Goal: Task Accomplishment & Management: Manage account settings

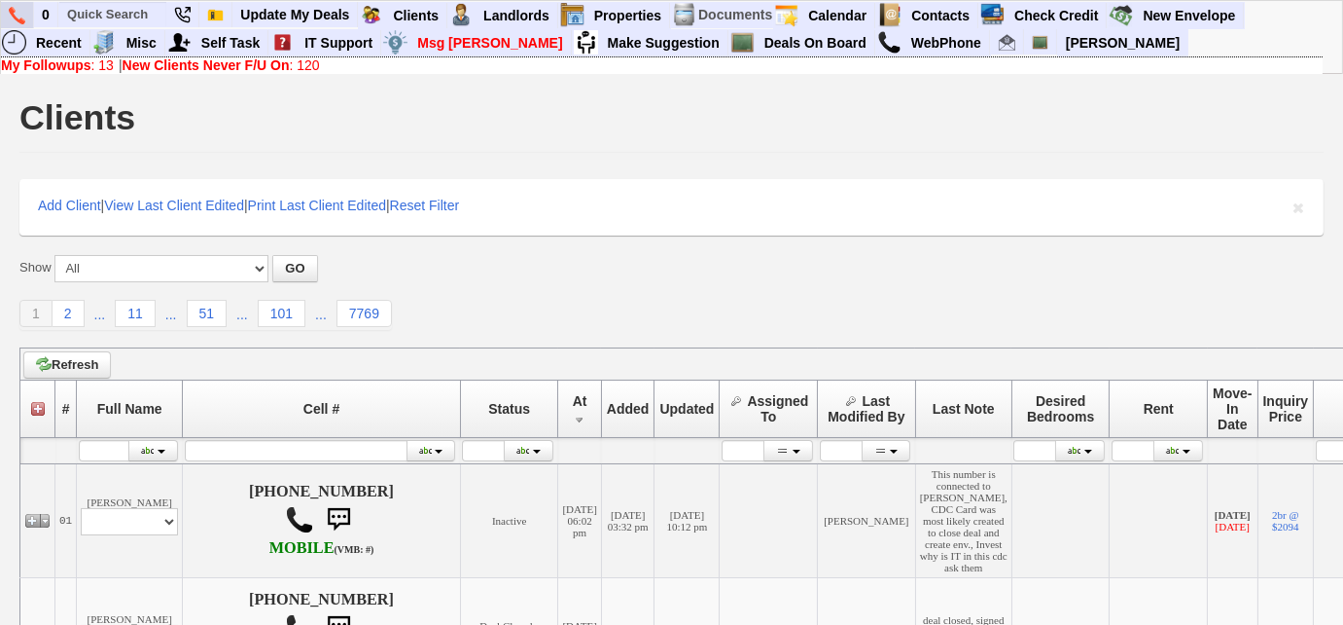
click at [13, 19] on img at bounding box center [17, 16] width 17 height 18
click at [290, 65] on b "New Clients Never F/U On" at bounding box center [206, 65] width 167 height 16
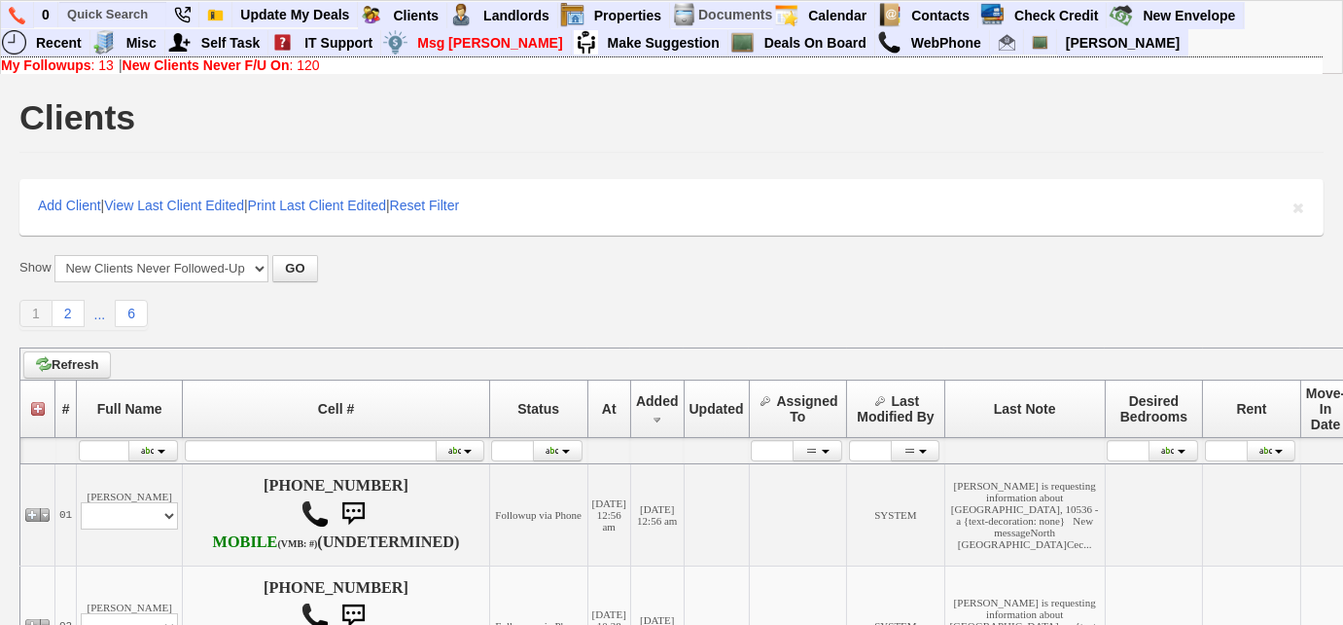
scroll to position [265, 0]
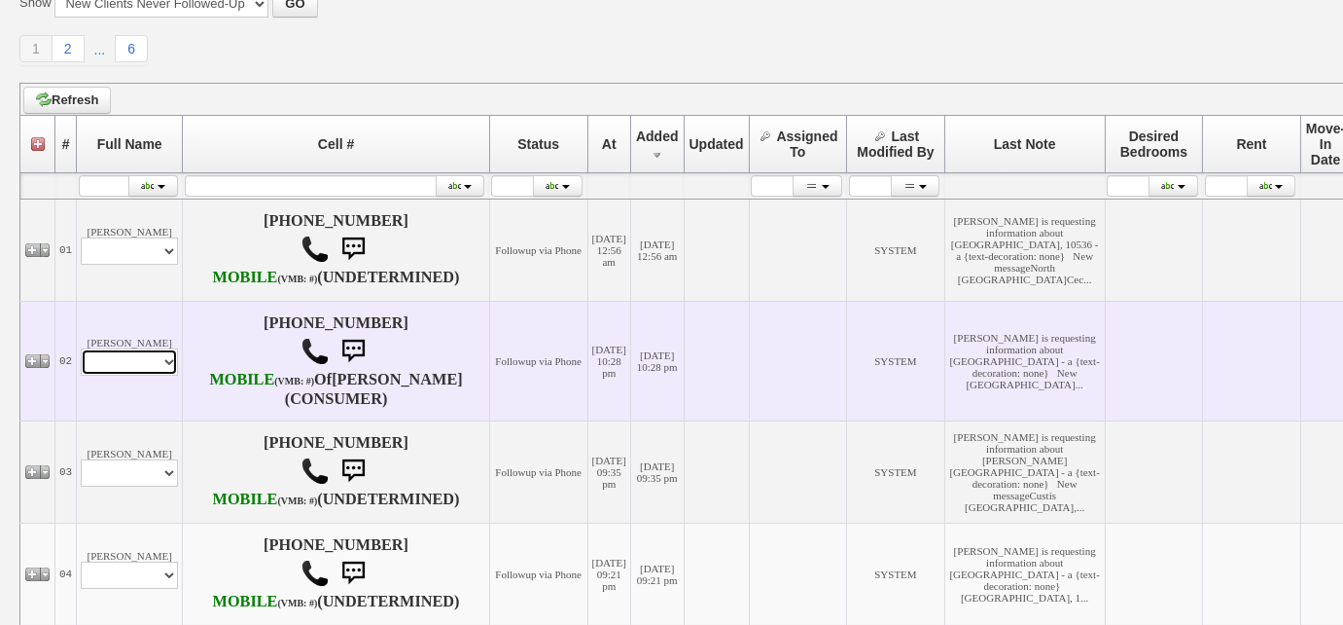
click at [155, 375] on select "Profile Edit Print Email Externally (Will Not Be Tracked In CRM) Closed Deals" at bounding box center [129, 361] width 97 height 27
select select "ChangeURL,/crm/custom/edit_client_form.php?redirect=%2Fcrm%2Fclients.php&id=167…"
click at [81, 374] on select "Profile Edit Print Email Externally (Will Not Be Tracked In CRM) Closed Deals" at bounding box center [129, 361] width 97 height 27
select select
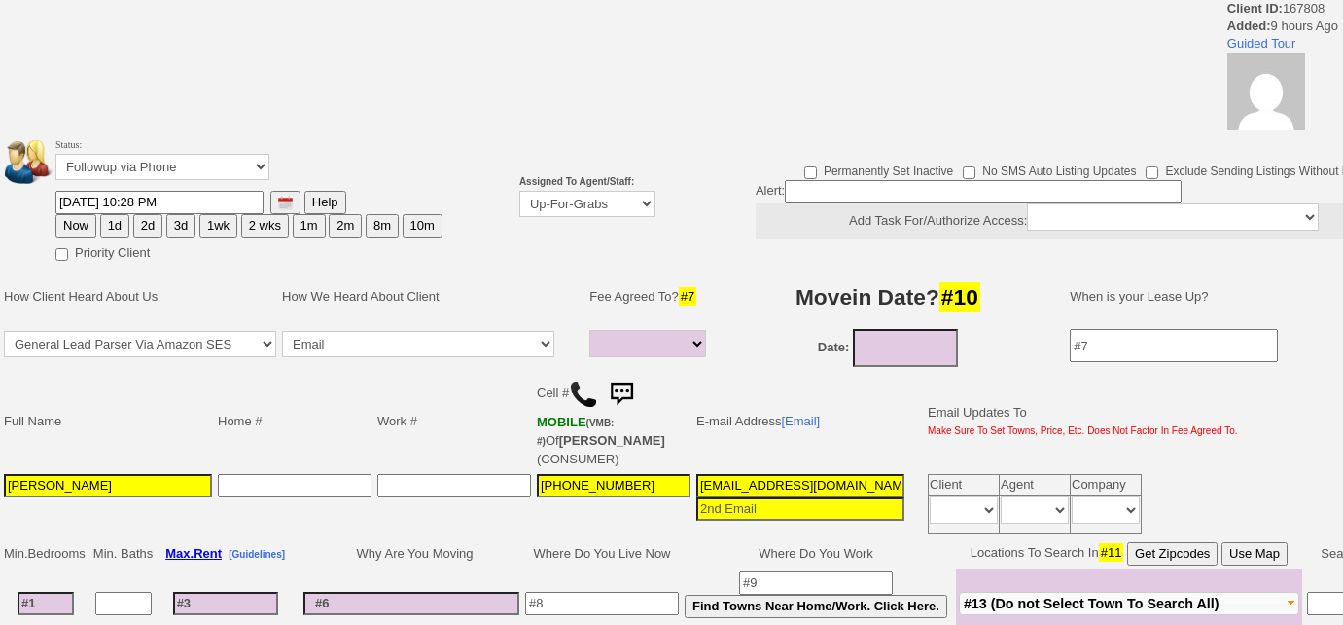
select select
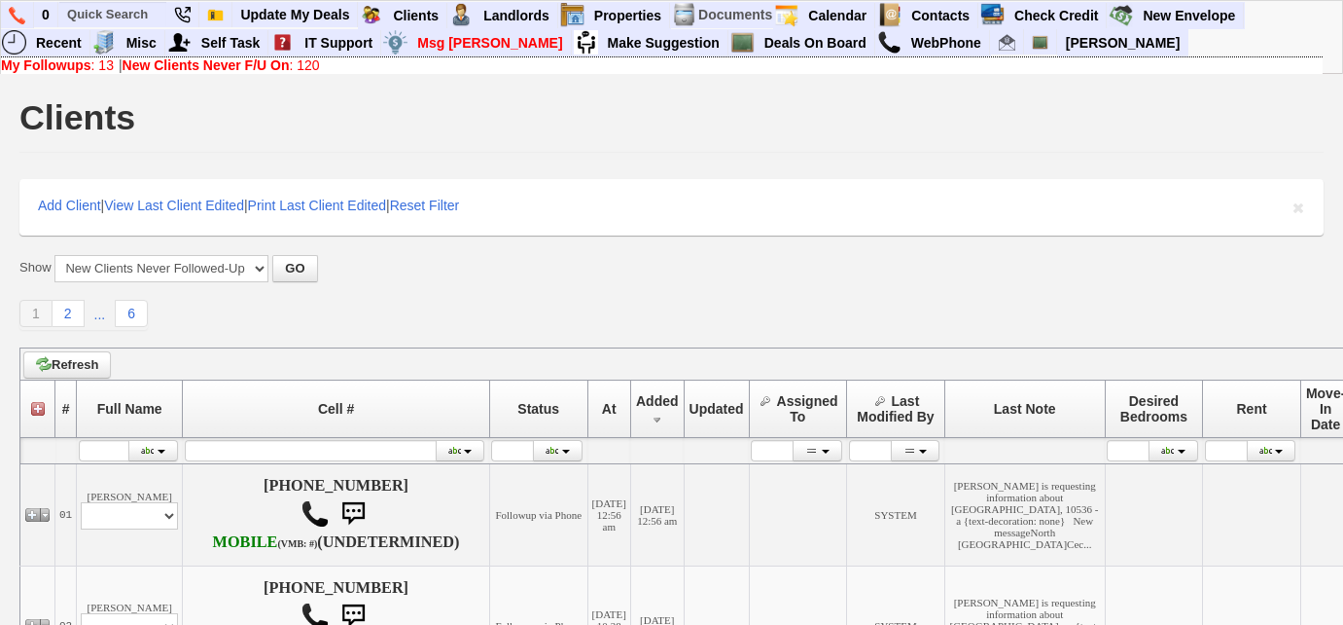
scroll to position [264, 0]
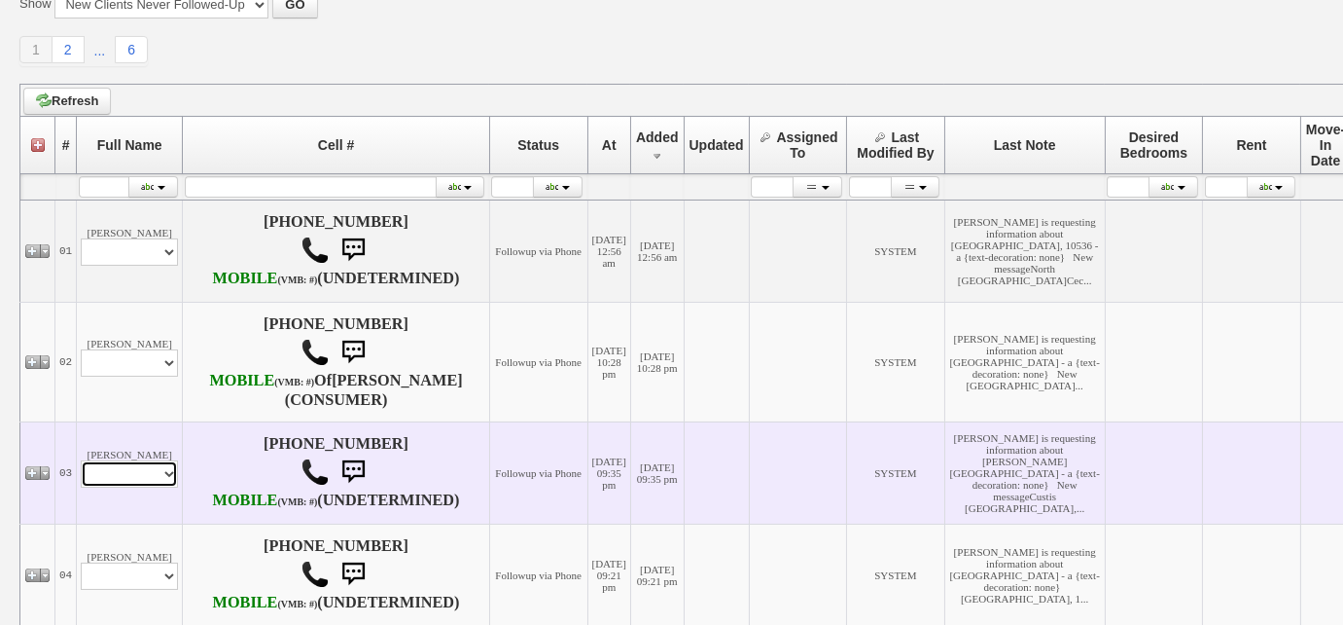
click at [137, 487] on select "Profile Edit Print Email Externally (Will Not Be Tracked In CRM) Closed Deals" at bounding box center [129, 473] width 97 height 27
select select "ChangeURL,/crm/custom/edit_client_form.php?redirect=%2Fcrm%2Fclients.php&id=167…"
click at [81, 487] on select "Profile Edit Print Email Externally (Will Not Be Tracked In CRM) Closed Deals" at bounding box center [129, 473] width 97 height 27
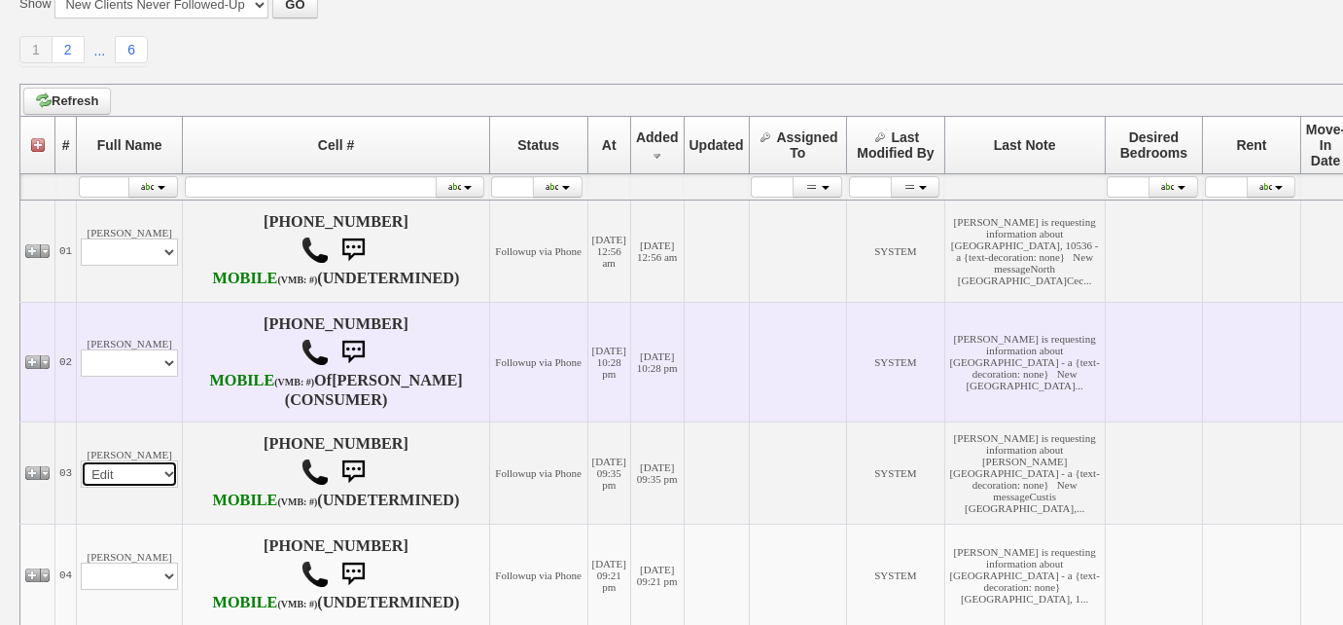
select select
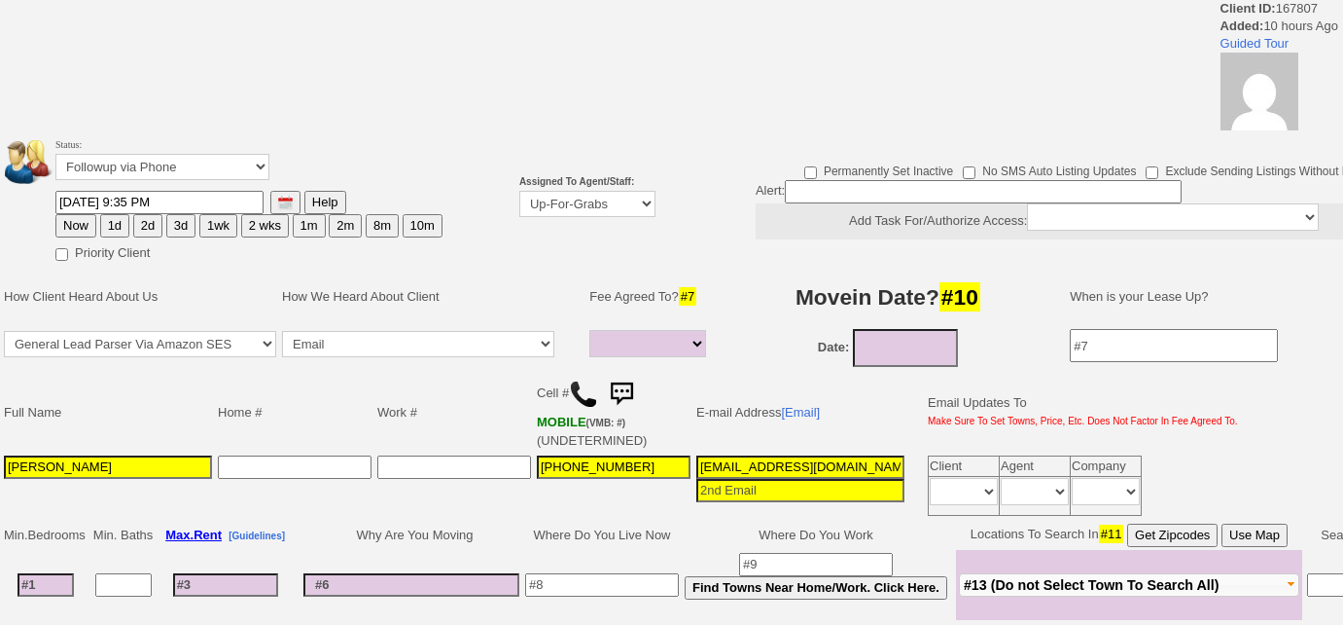
select select
click at [589, 205] on select "Up-For-Grabs ***** STAFF ***** [PERSON_NAME] [PHONE_NUMBER] [PERSON_NAME] [PHON…" at bounding box center [587, 204] width 136 height 26
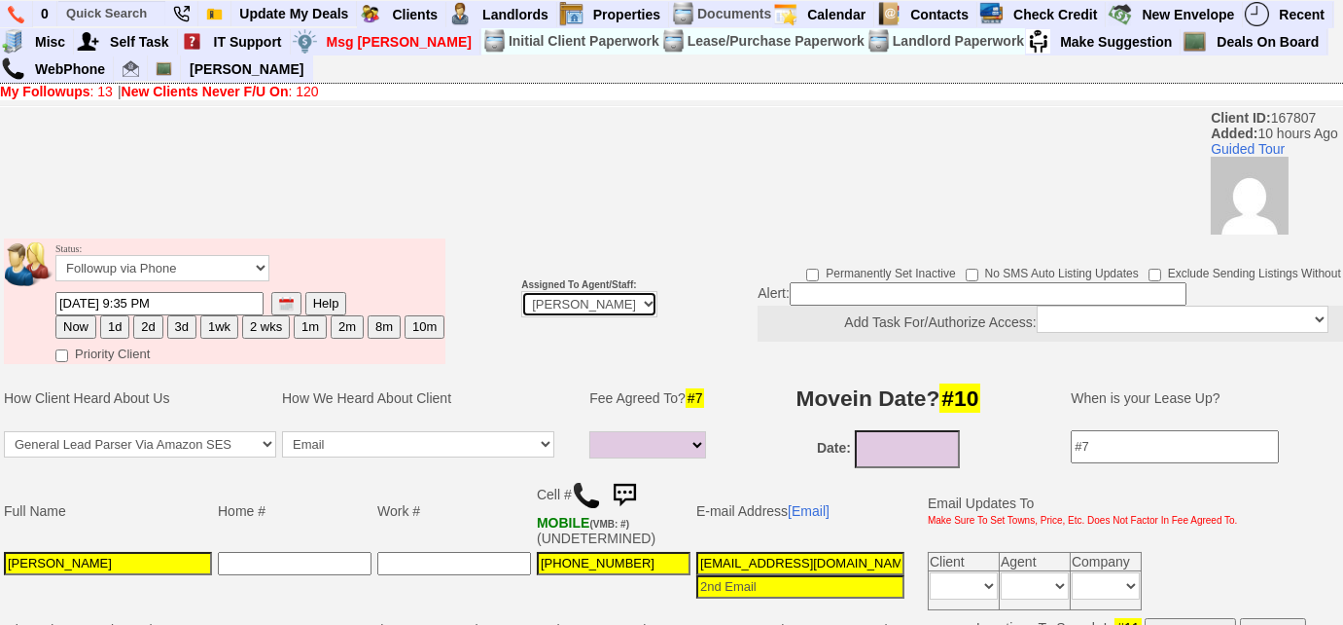
click at [521, 291] on select "Up-For-Grabs ***** STAFF ***** [PERSON_NAME] [PHONE_NUMBER] [PERSON_NAME] [PHON…" at bounding box center [589, 304] width 136 height 26
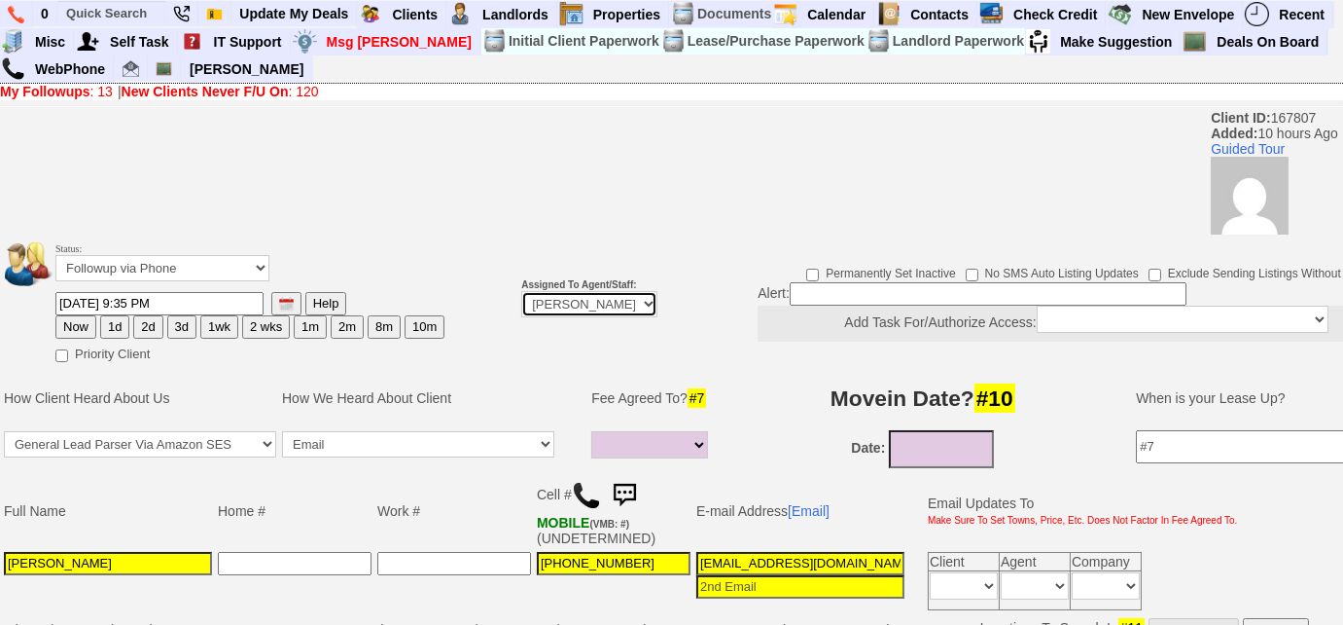
click at [613, 309] on select "Up-For-Grabs ***** STAFF ***** [PERSON_NAME] [PHONE_NUMBER] [PERSON_NAME] [PHON…" at bounding box center [589, 304] width 136 height 26
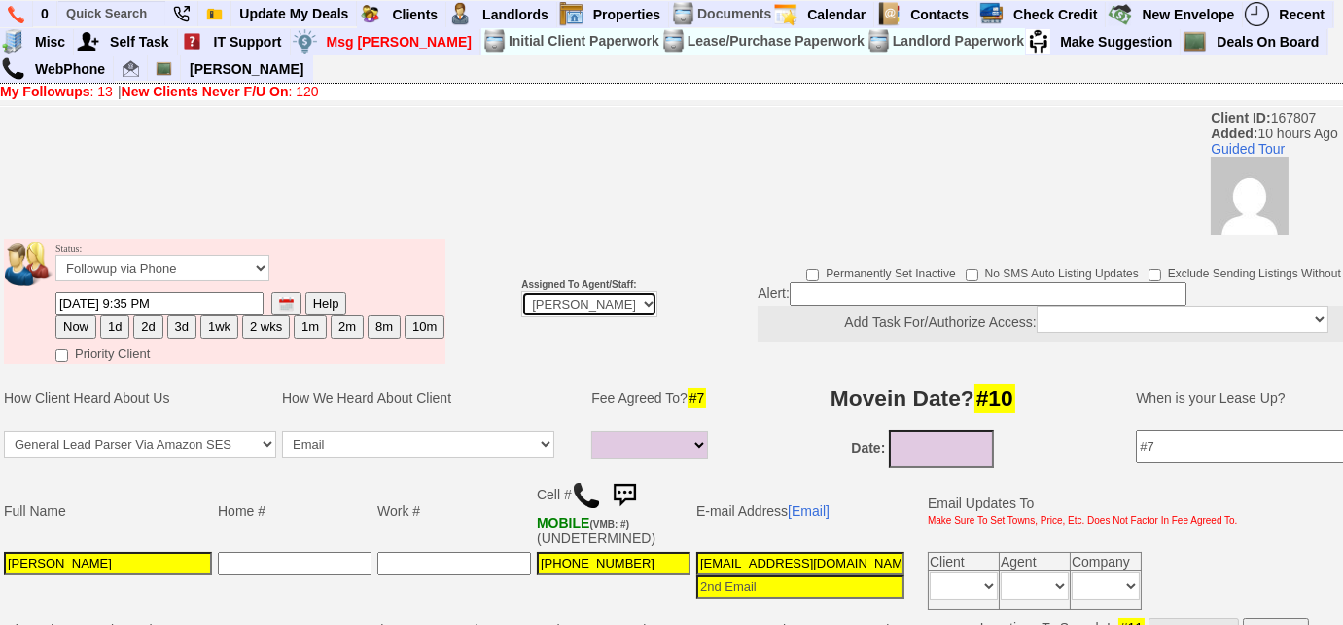
select select "227"
click at [521, 291] on select "Up-For-Grabs ***** STAFF ***** [PERSON_NAME] [PHONE_NUMBER] [PERSON_NAME] [PHON…" at bounding box center [589, 304] width 136 height 26
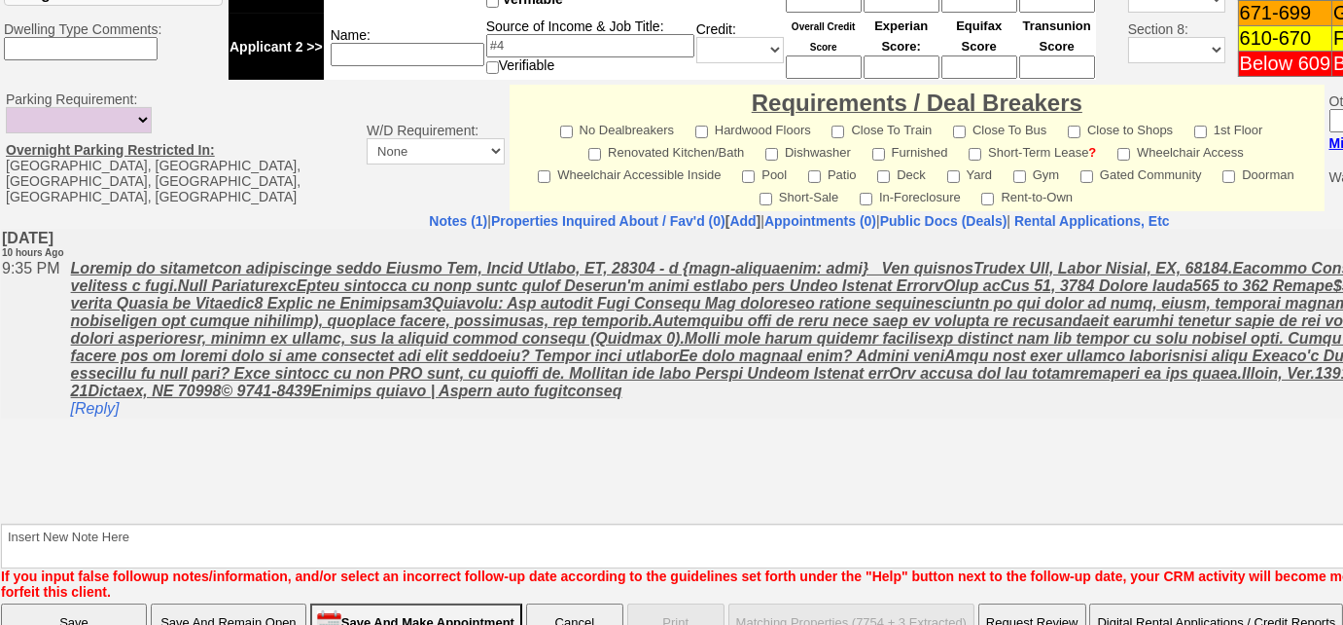
scroll to position [906, 0]
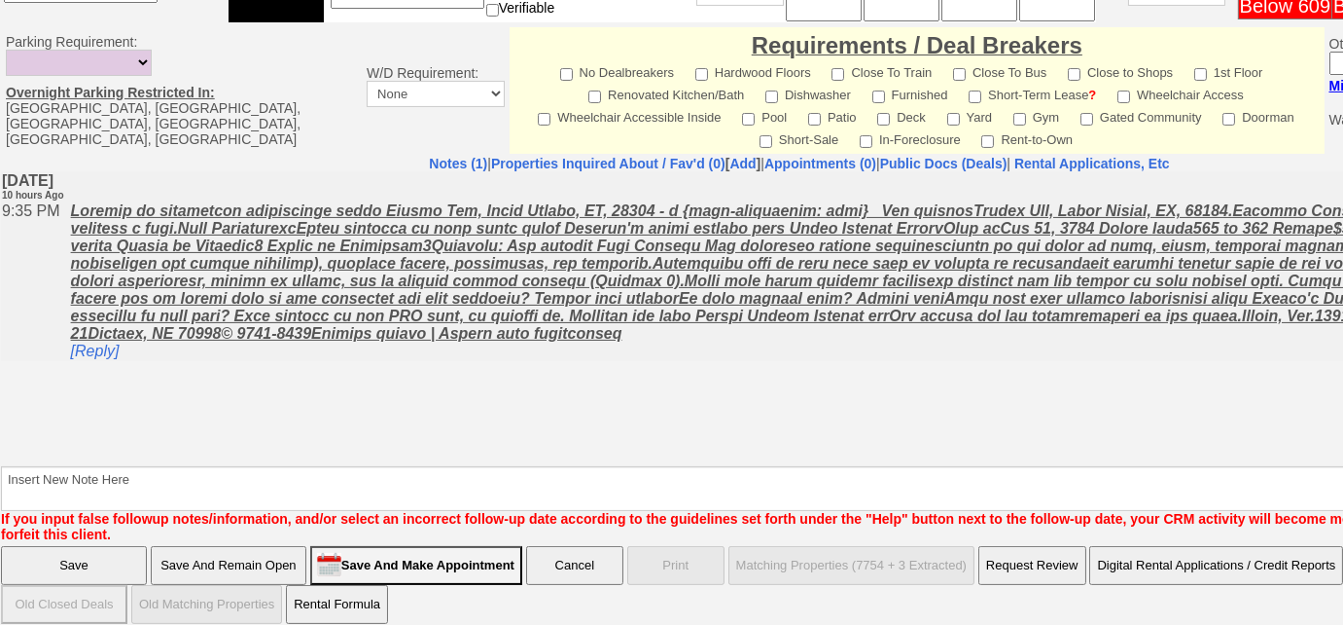
click at [260, 547] on input "Save And Remain Open" at bounding box center [229, 565] width 156 height 39
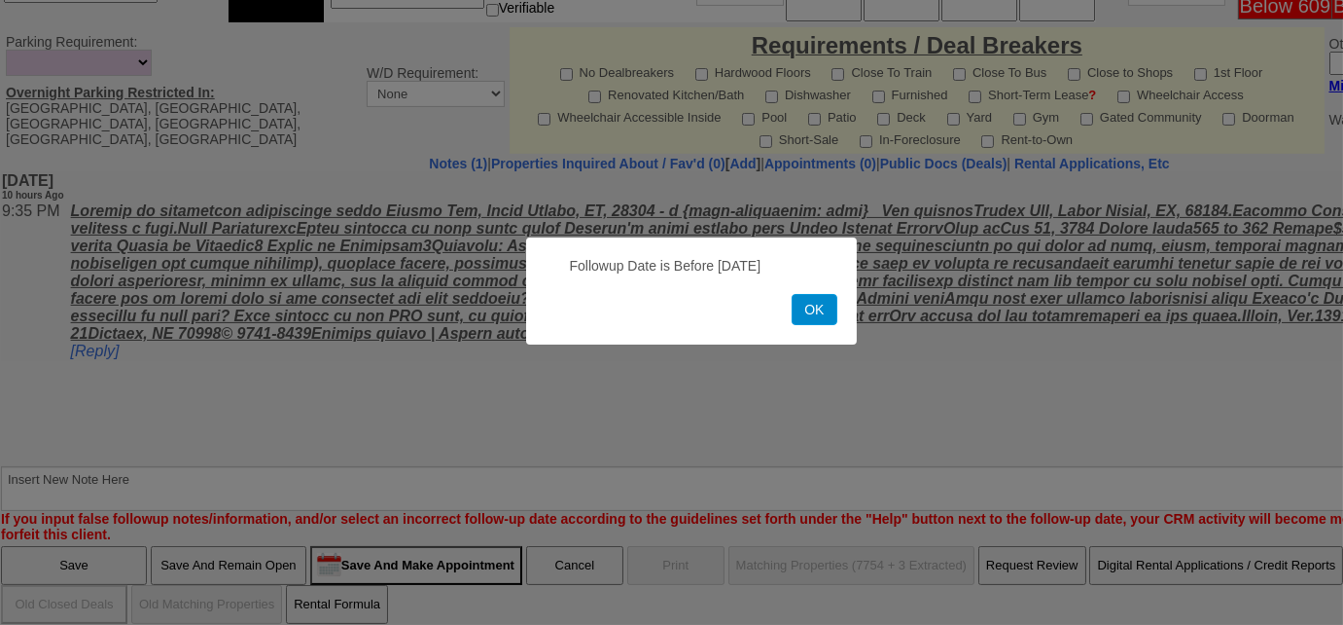
click at [816, 321] on button "OK" at bounding box center [814, 309] width 45 height 31
